Goal: Check status: Check status

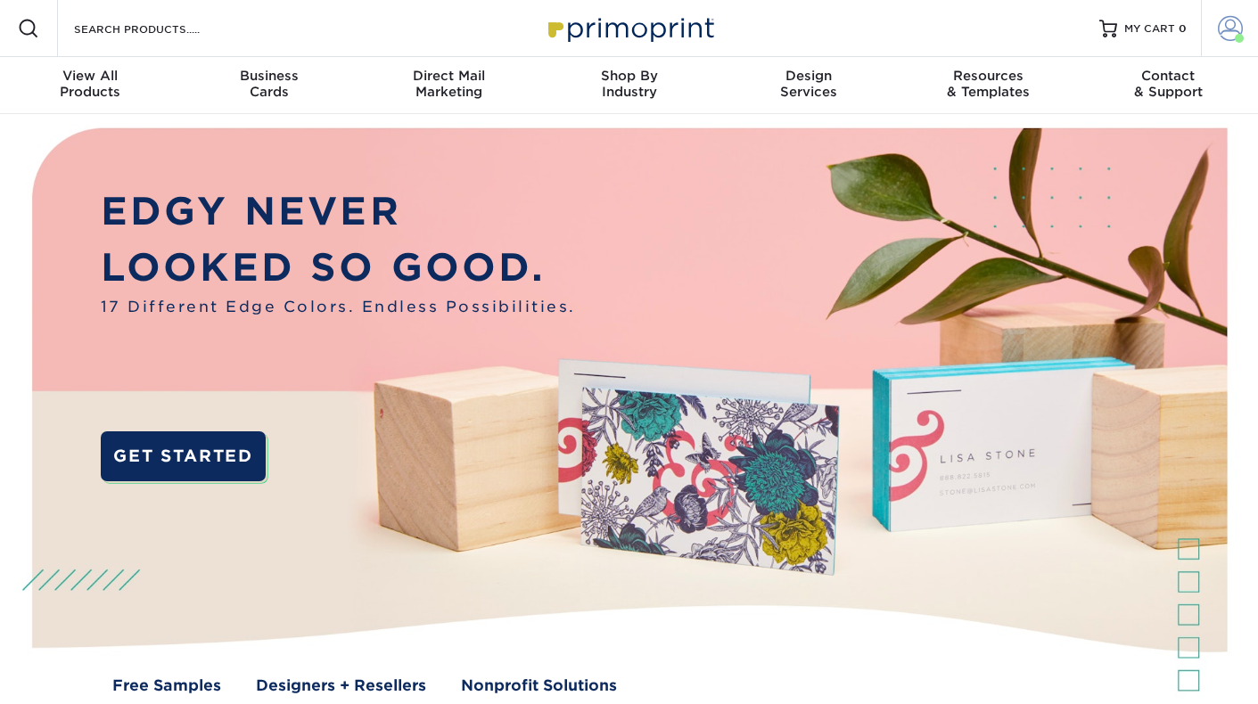
click at [1230, 29] on span at bounding box center [1230, 28] width 25 height 25
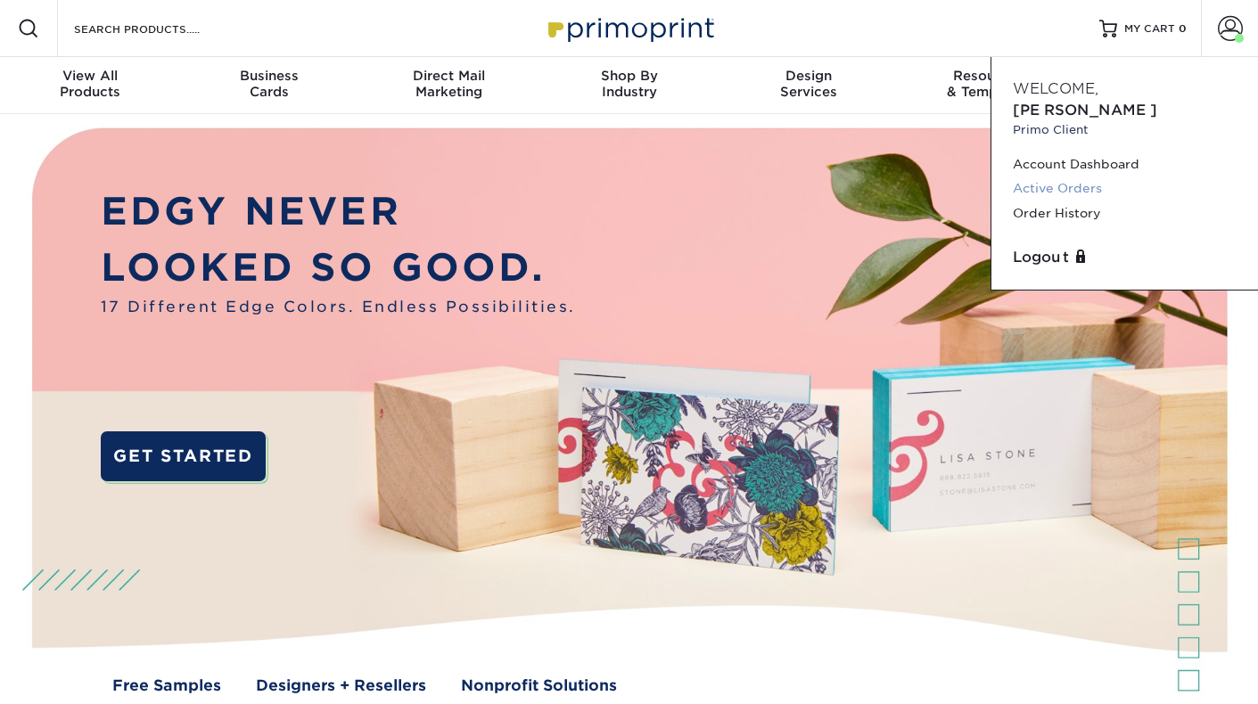
click at [1062, 177] on link "Active Orders" at bounding box center [1125, 189] width 224 height 24
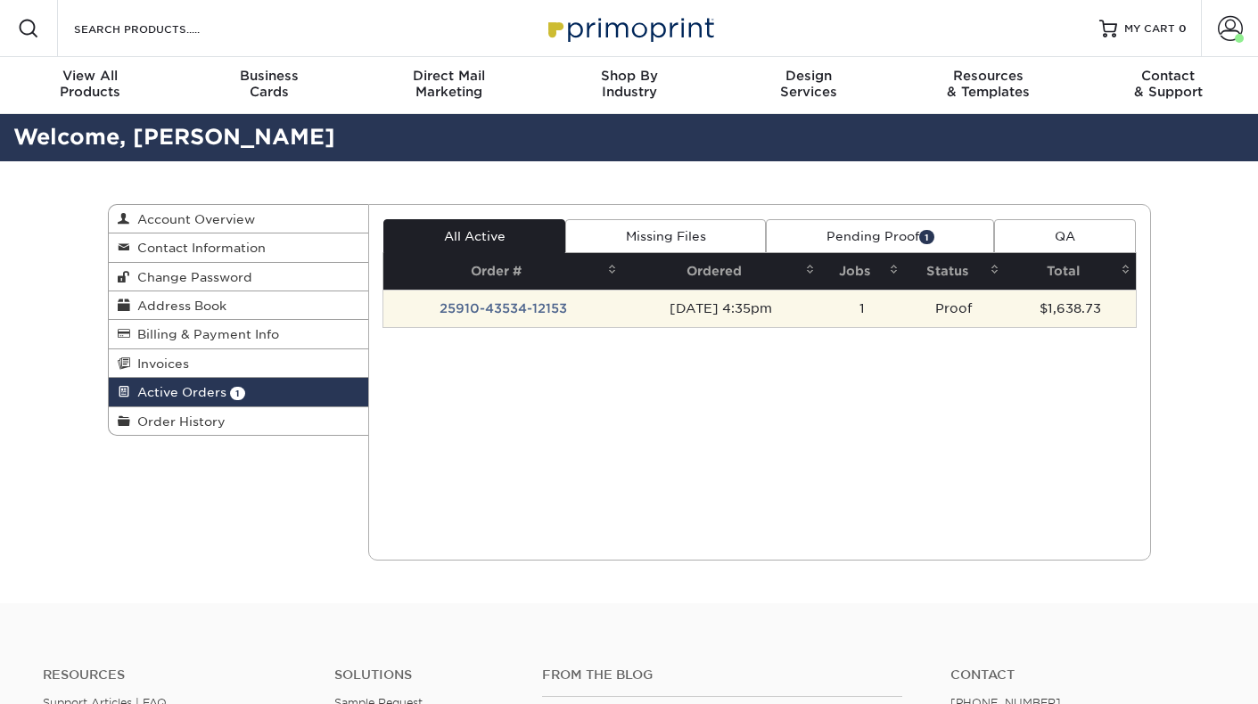
click at [549, 308] on td "25910-43534-12153" at bounding box center [502, 308] width 239 height 37
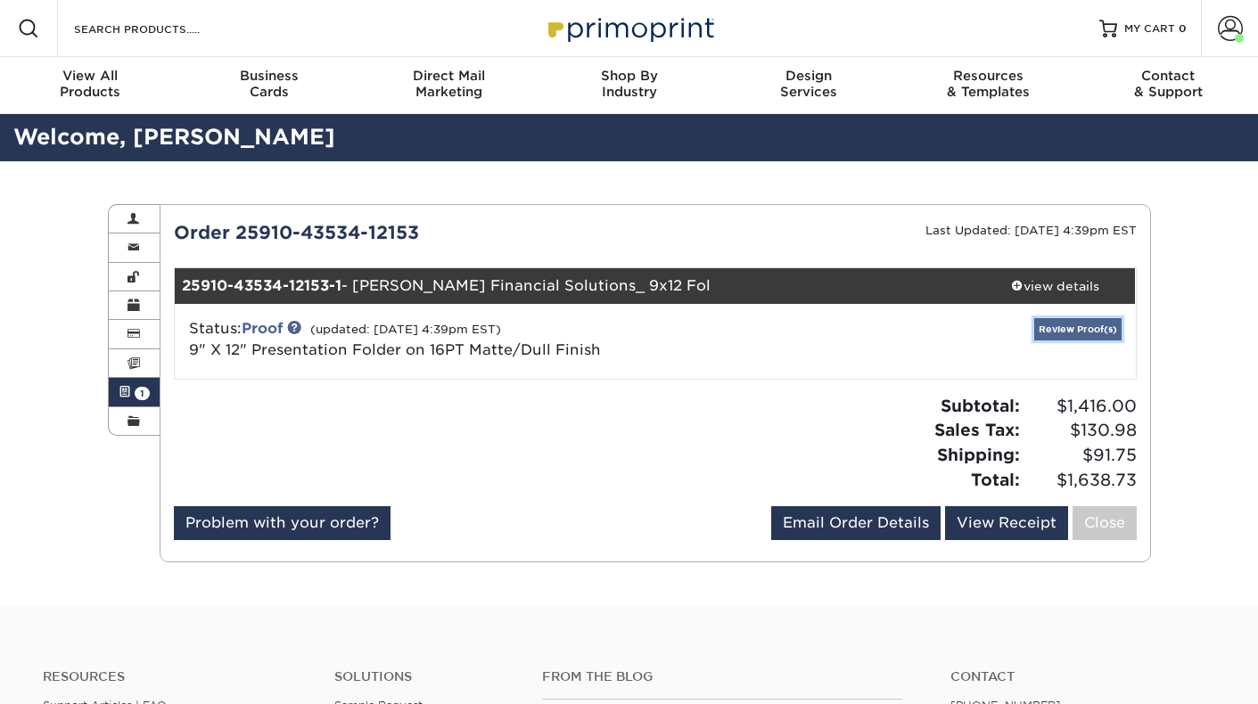
click at [1061, 330] on link "Review Proof(s)" at bounding box center [1077, 329] width 87 height 22
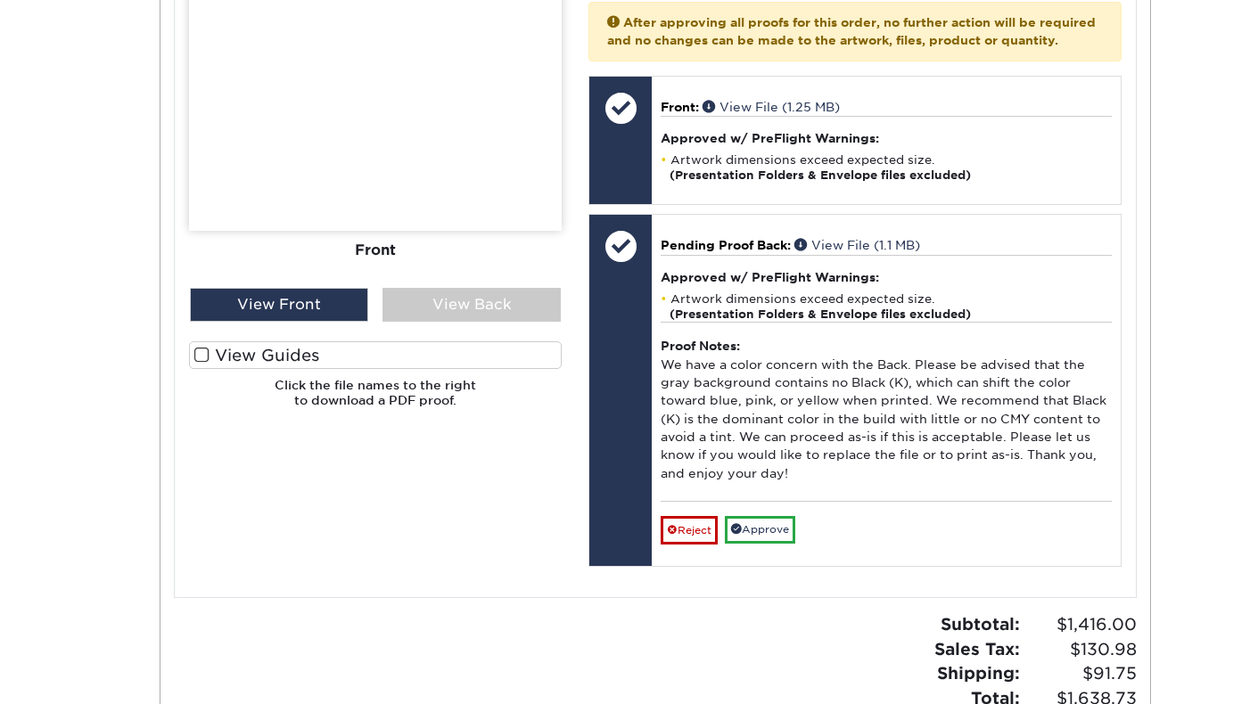
scroll to position [786, 0]
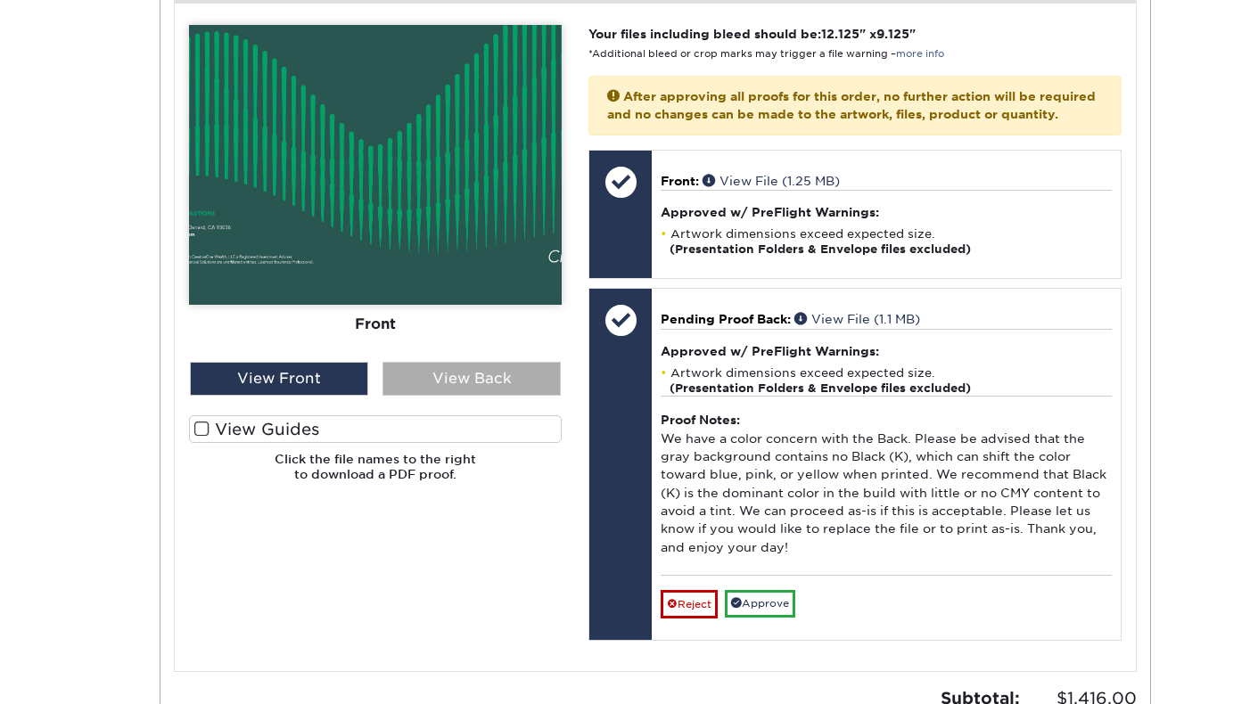
click at [434, 378] on div "View Back" at bounding box center [471, 379] width 178 height 34
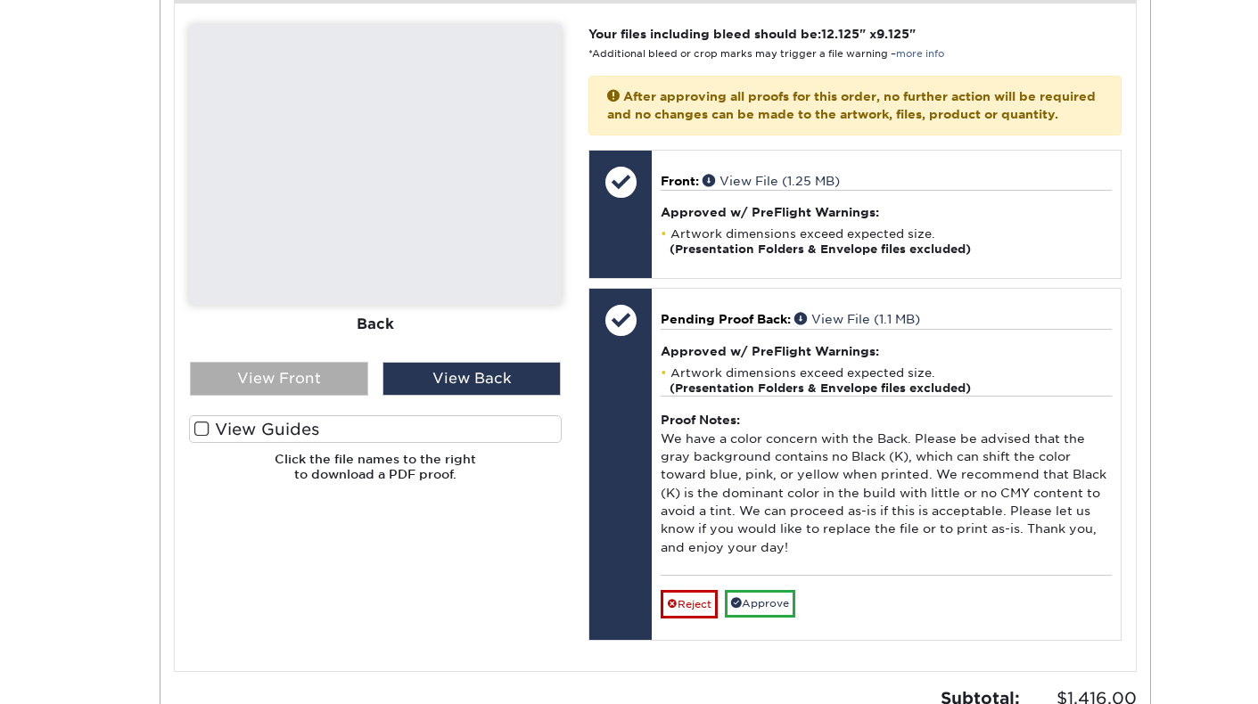
click at [266, 374] on div "View Front" at bounding box center [279, 379] width 178 height 34
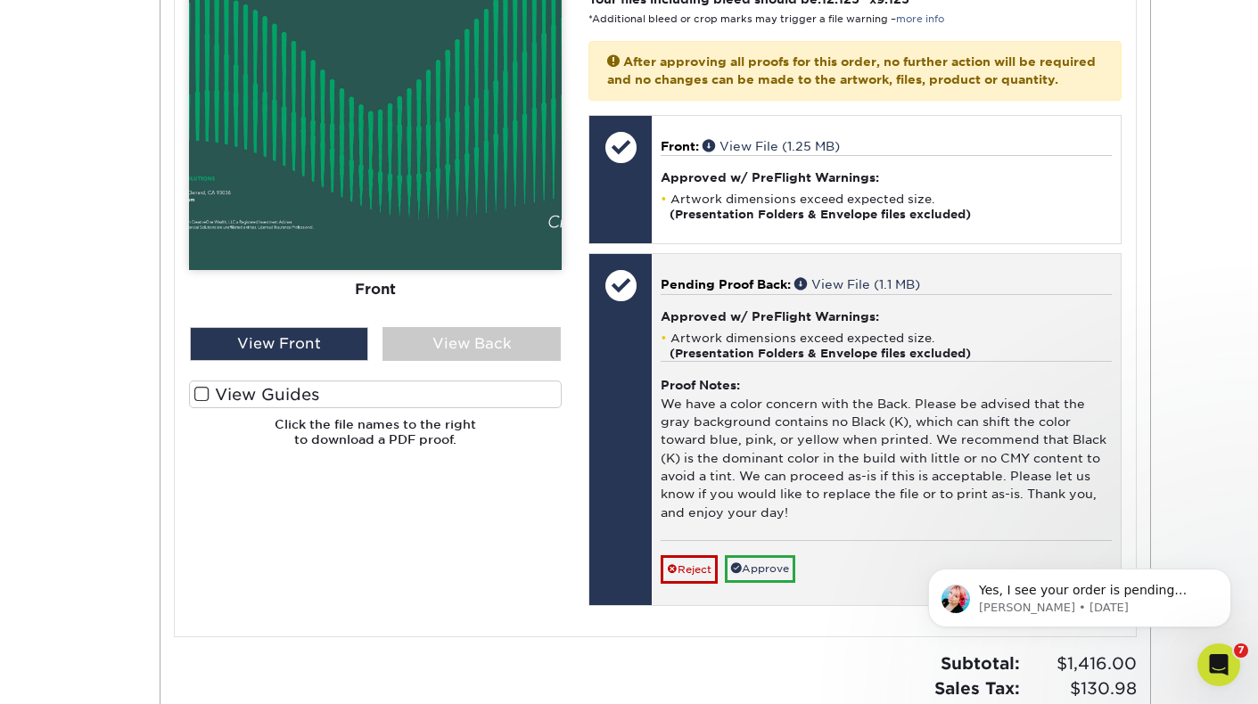
scroll to position [0, 0]
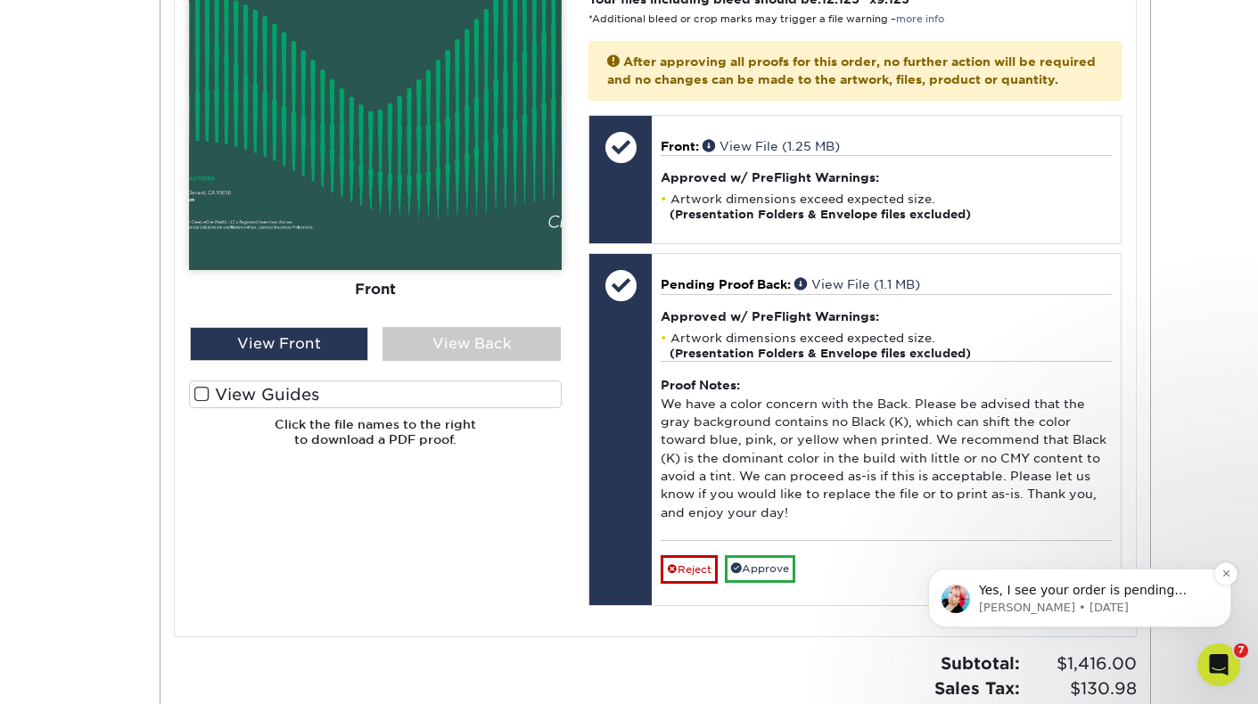
click at [1066, 589] on p "Yes, I see your order is pending review by our processing team. They will revie…" at bounding box center [1094, 591] width 230 height 18
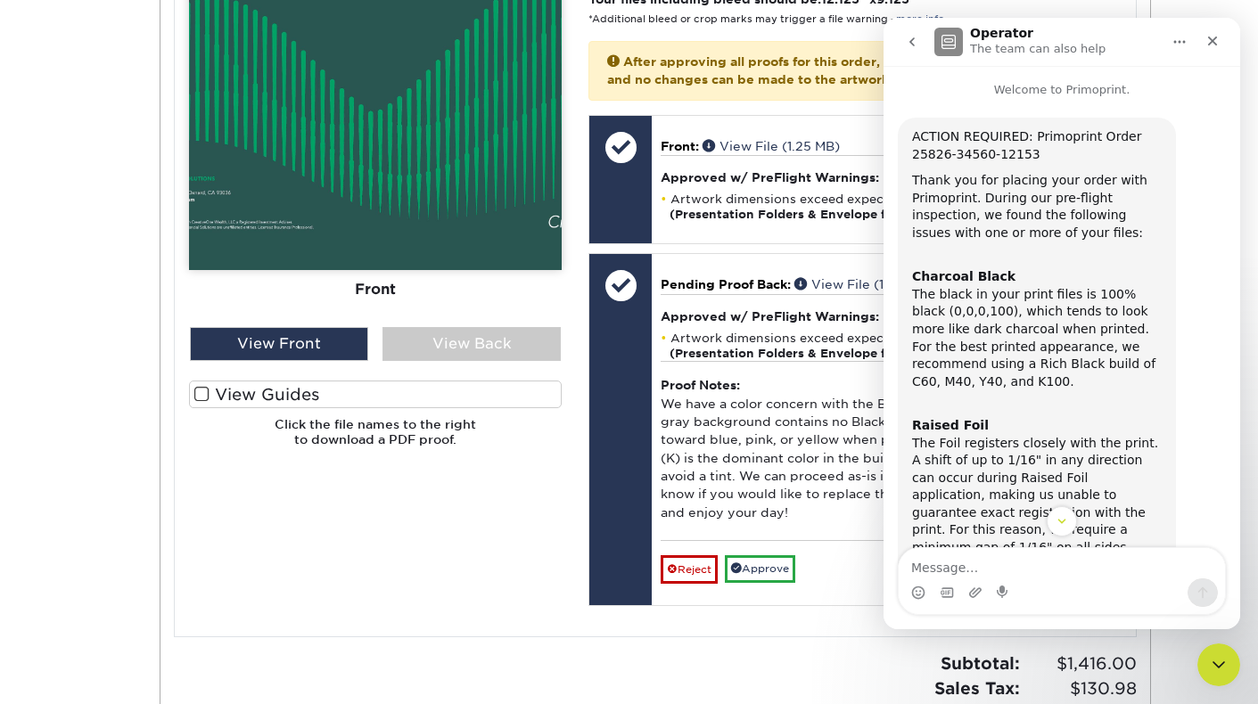
click at [916, 37] on icon "go back" at bounding box center [912, 42] width 14 height 14
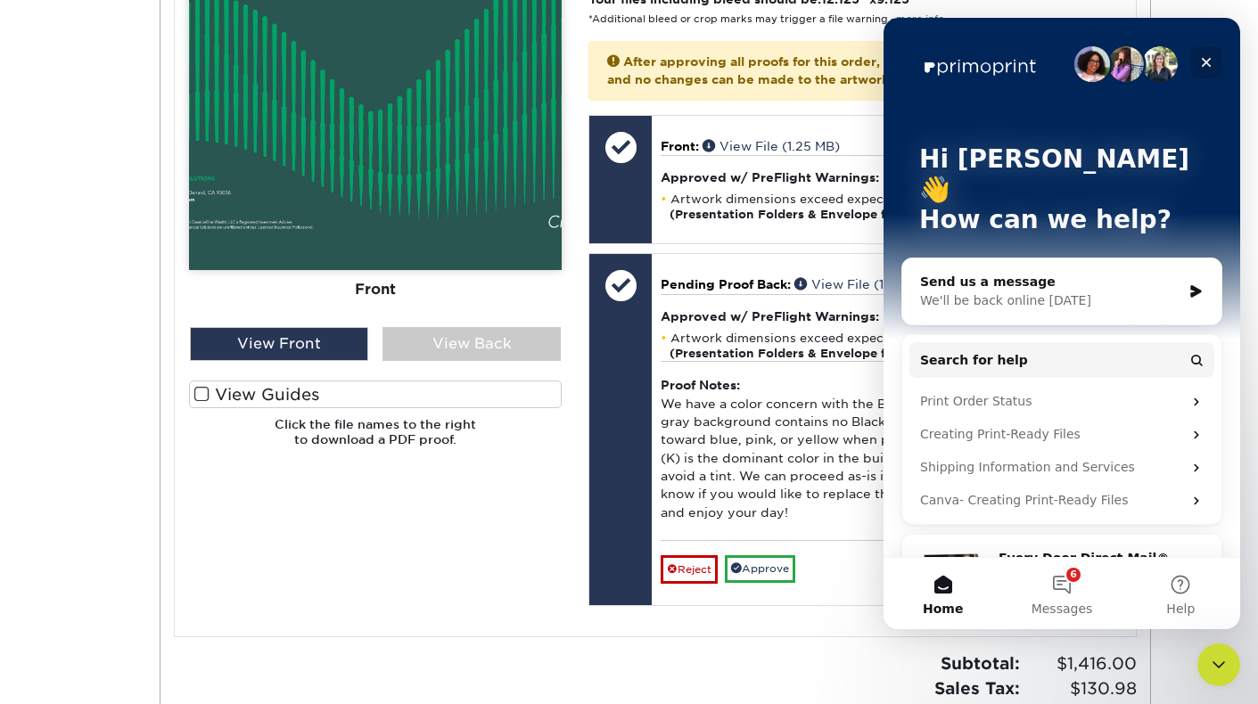
click at [1207, 57] on icon "Close" at bounding box center [1206, 62] width 14 height 14
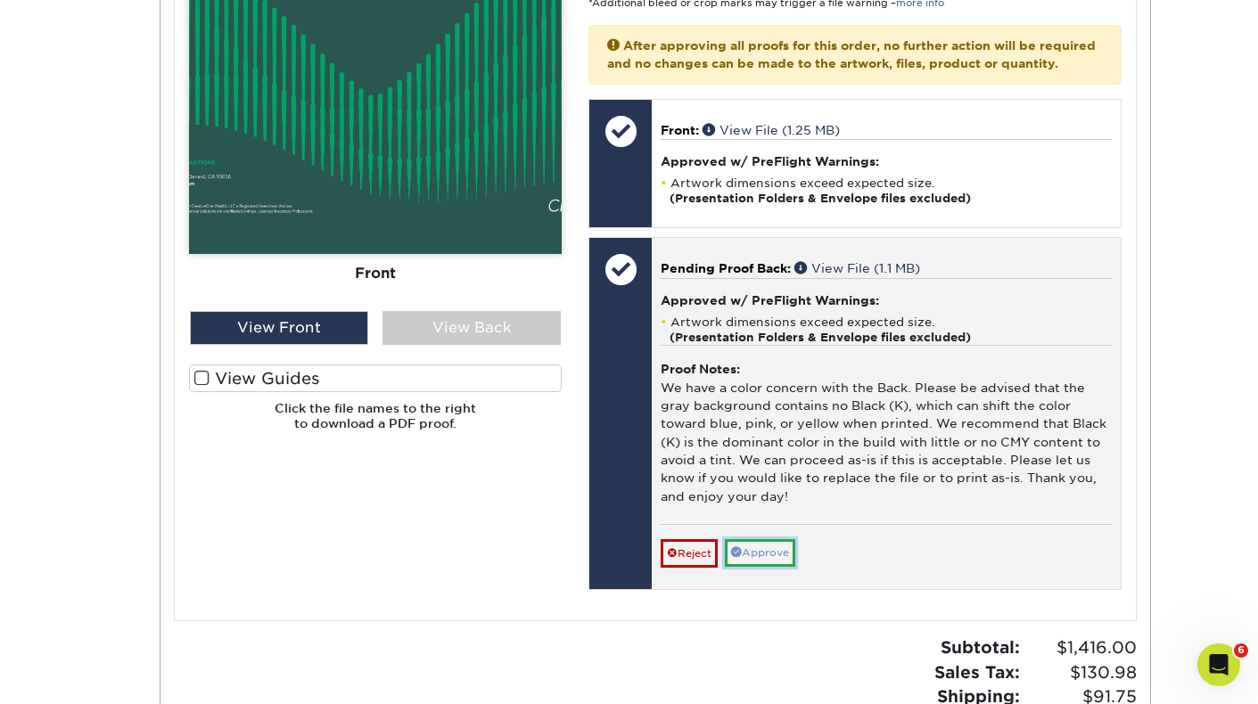
scroll to position [839, 0]
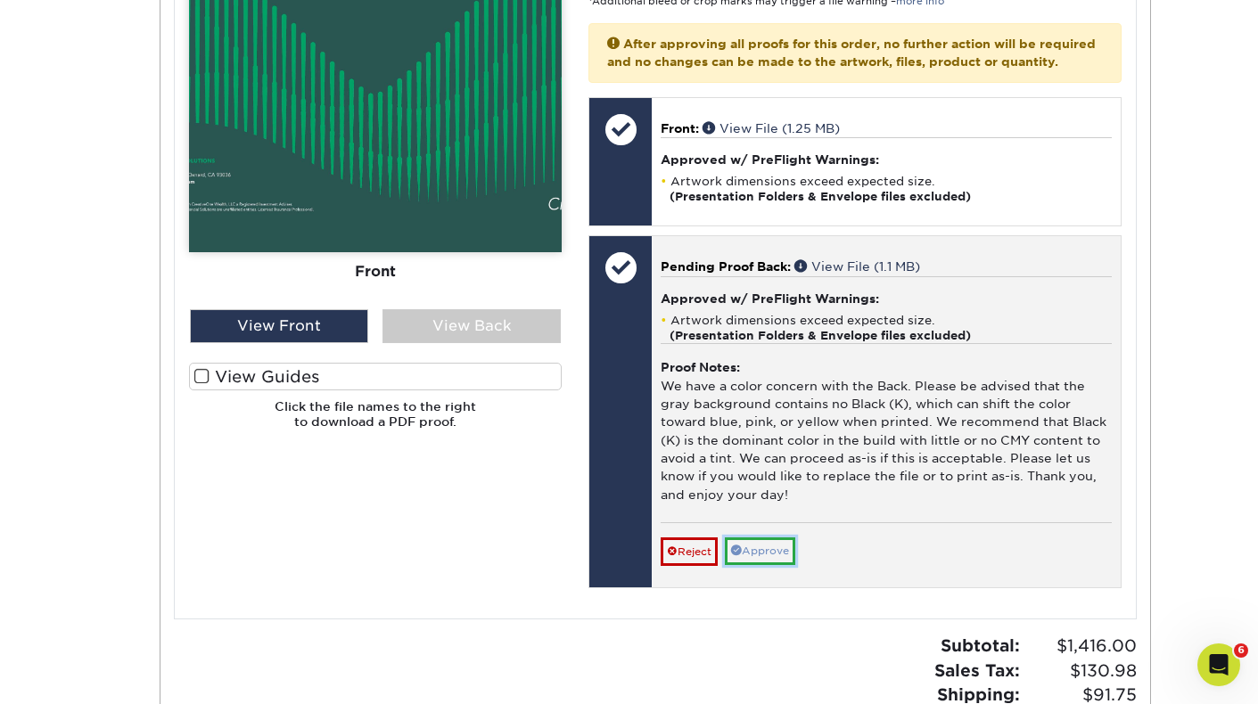
click at [776, 565] on link "Approve" at bounding box center [760, 552] width 70 height 28
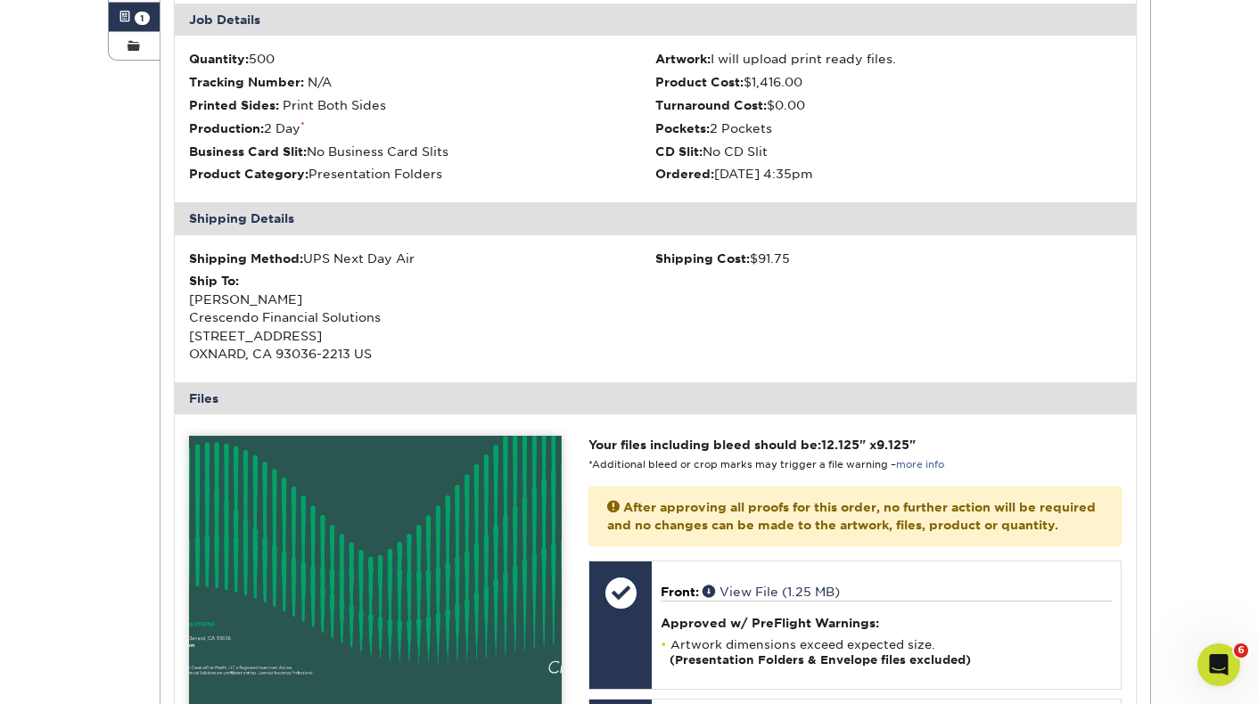
scroll to position [0, 0]
